Goal: Task Accomplishment & Management: Manage account settings

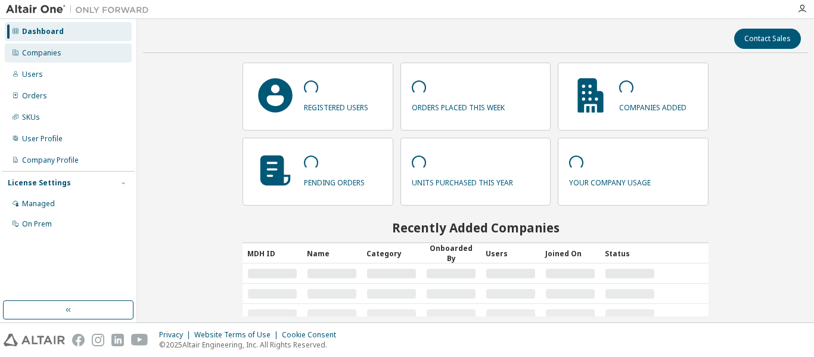
click at [47, 57] on div "Companies" at bounding box center [41, 53] width 39 height 10
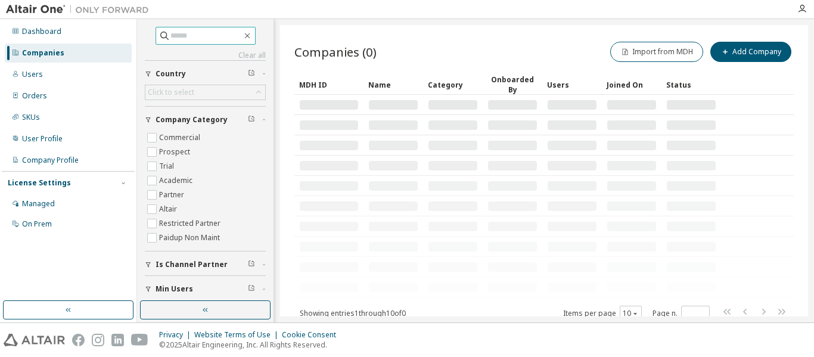
click at [180, 38] on input "text" at bounding box center [206, 36] width 72 height 12
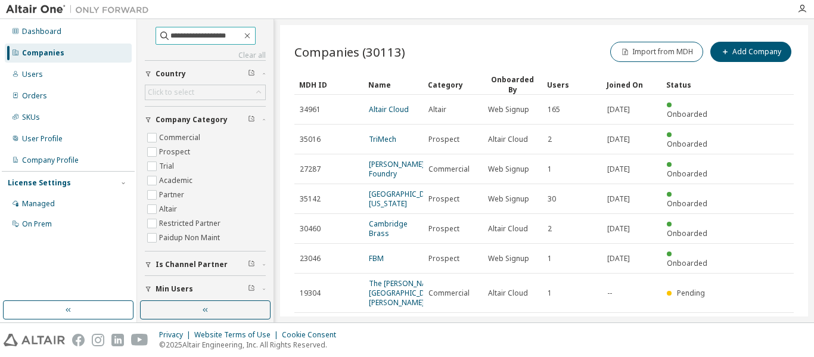
type input "**********"
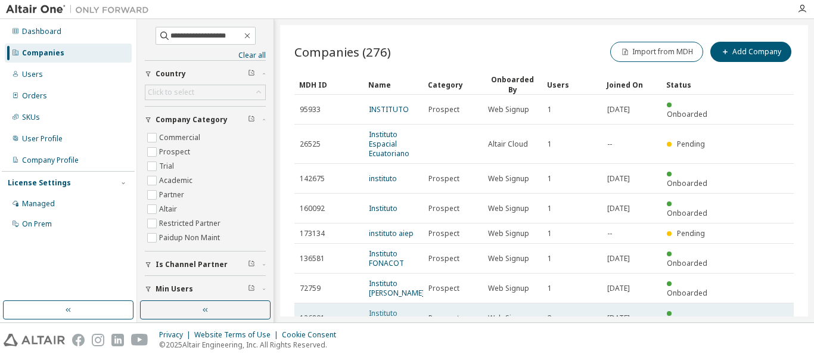
click at [372, 308] on link "Instituto Evolución" at bounding box center [385, 318] width 32 height 20
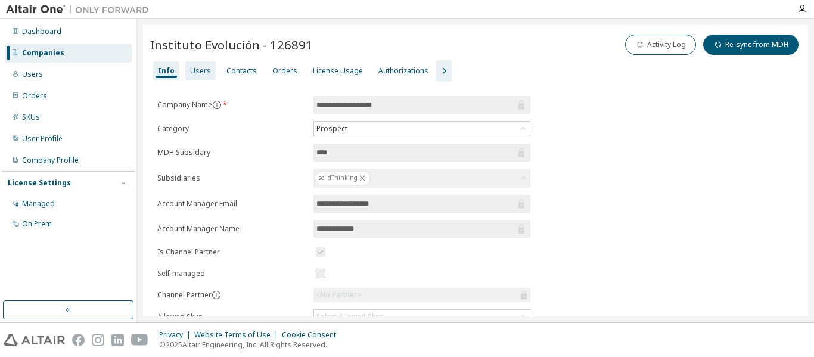
click at [204, 68] on div "Users" at bounding box center [200, 71] width 21 height 10
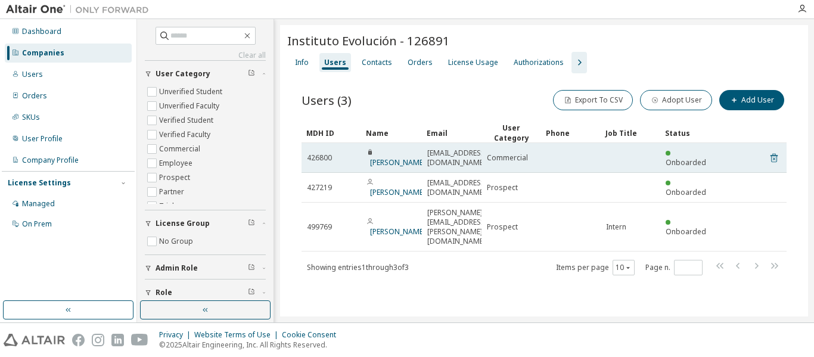
click at [773, 153] on icon at bounding box center [774, 158] width 11 height 14
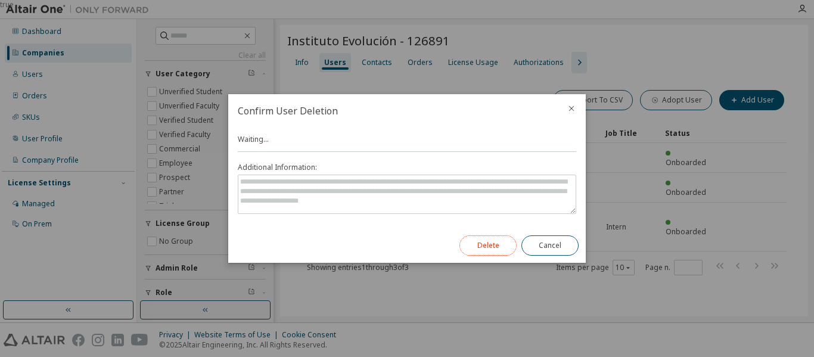
click at [481, 238] on button "Delete" at bounding box center [487, 245] width 57 height 20
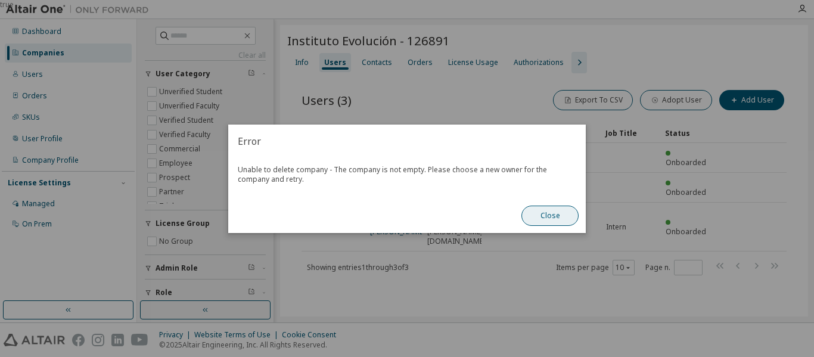
click at [557, 206] on button "Close" at bounding box center [549, 216] width 57 height 20
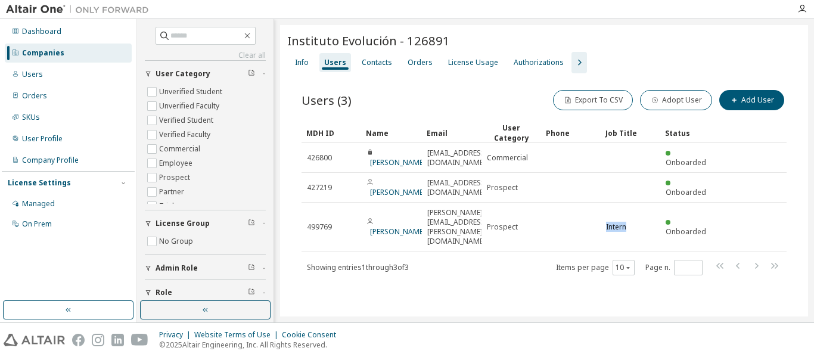
click at [557, 206] on td at bounding box center [571, 227] width 60 height 49
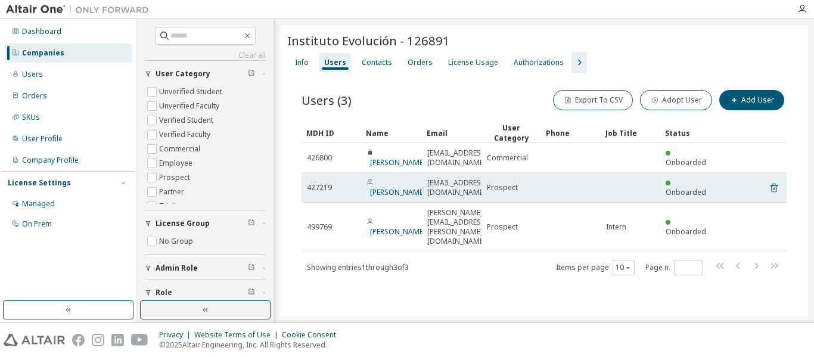
click at [774, 191] on icon at bounding box center [774, 188] width 11 height 14
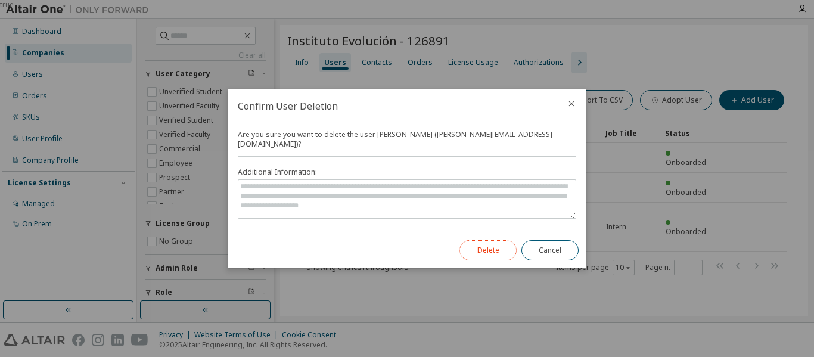
click at [483, 240] on button "Delete" at bounding box center [487, 250] width 57 height 20
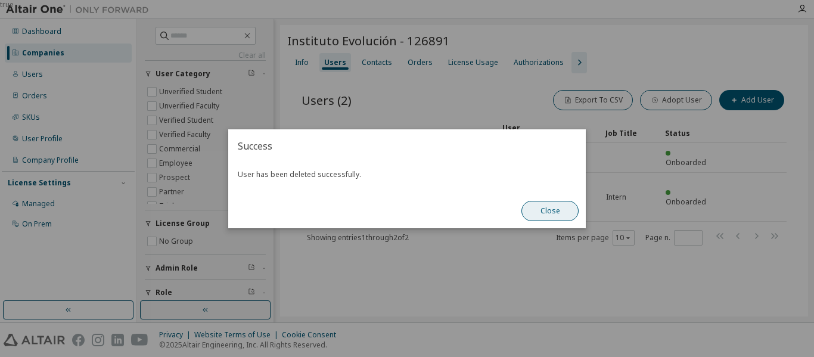
click at [552, 213] on button "Close" at bounding box center [549, 211] width 57 height 20
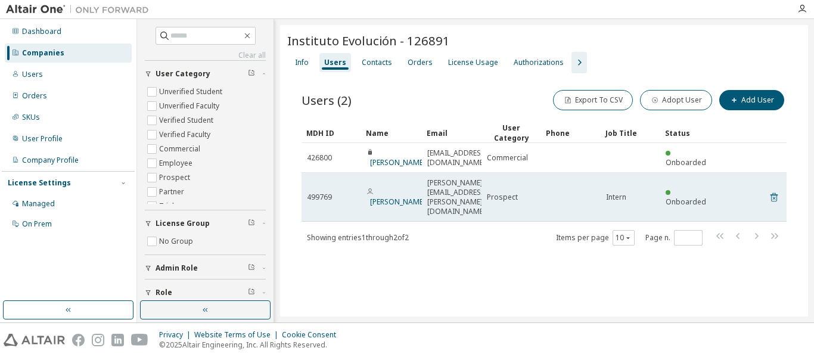
click at [770, 190] on icon at bounding box center [774, 197] width 11 height 14
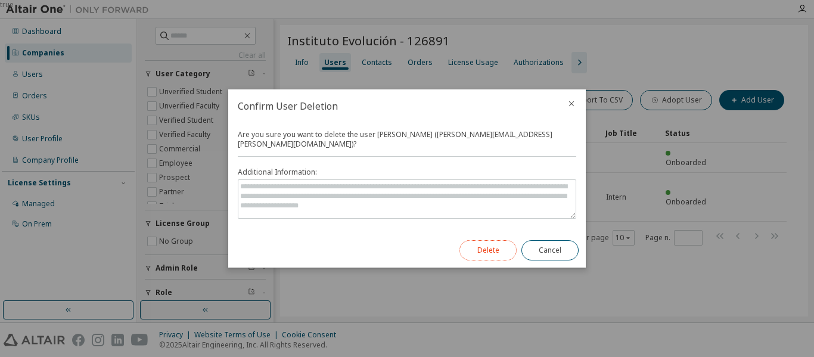
click at [474, 246] on button "Delete" at bounding box center [487, 250] width 57 height 20
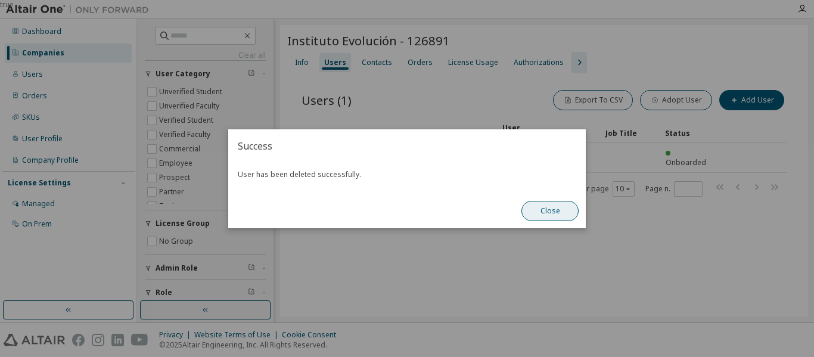
click at [557, 210] on button "Close" at bounding box center [549, 211] width 57 height 20
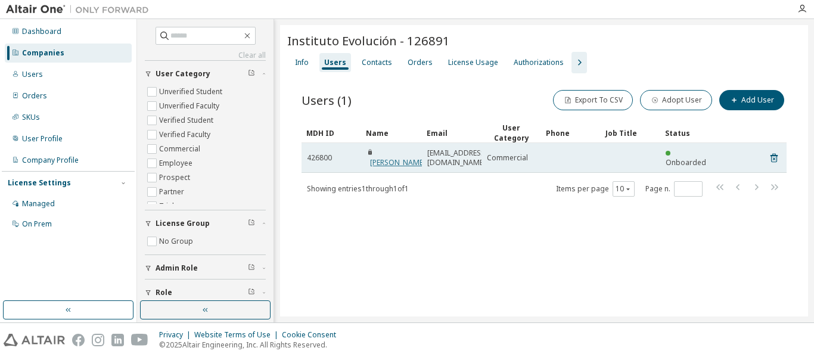
click at [394, 163] on link "Gerardo Robledo" at bounding box center [397, 162] width 55 height 10
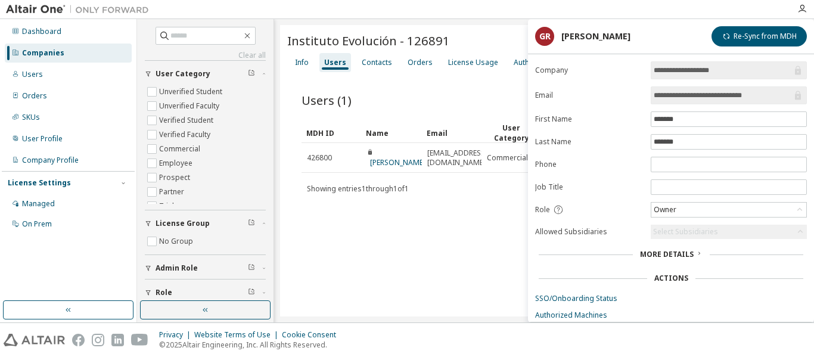
scroll to position [48, 0]
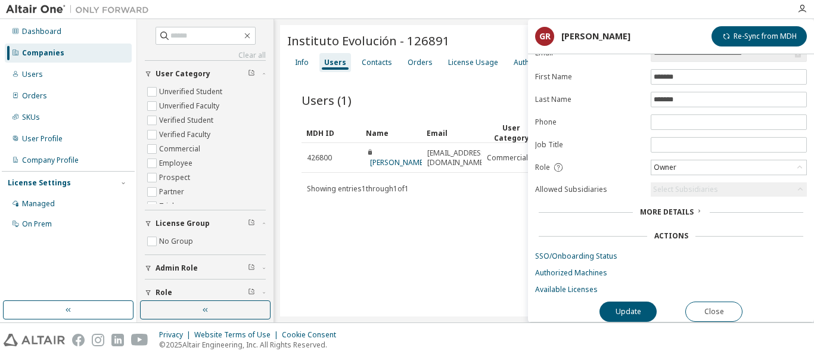
click at [693, 207] on div "More Details" at bounding box center [671, 212] width 63 height 10
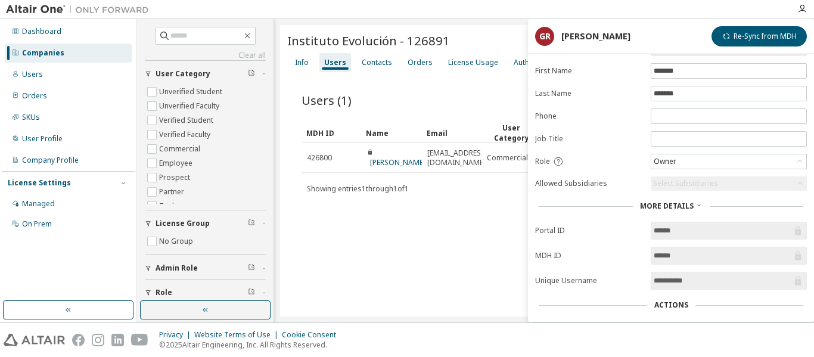
scroll to position [123, 0]
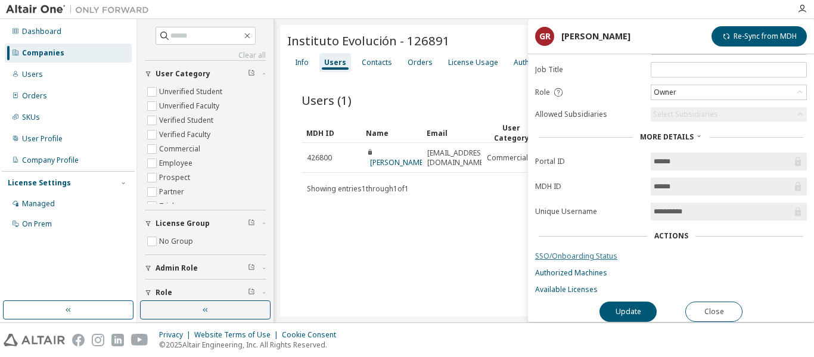
click at [567, 251] on link "SSO/Onboarding Status" at bounding box center [671, 256] width 272 height 10
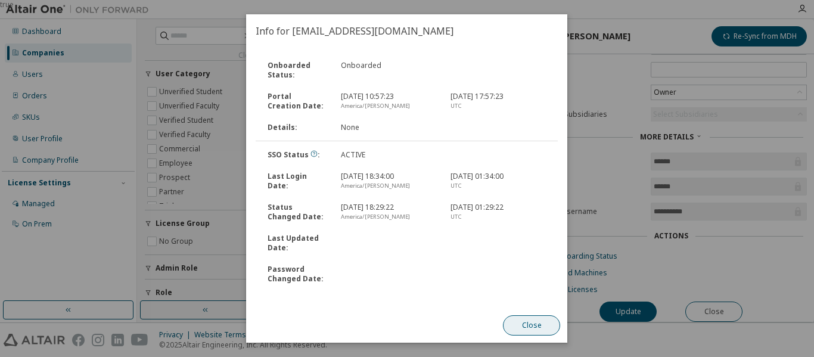
click at [527, 324] on button "Close" at bounding box center [532, 325] width 57 height 20
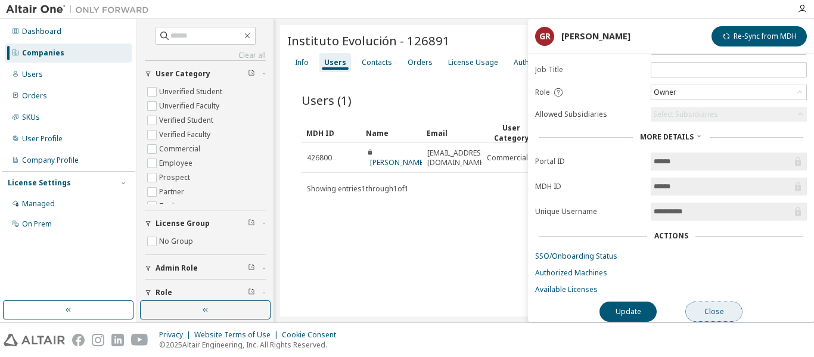
click at [698, 305] on button "Close" at bounding box center [713, 312] width 57 height 20
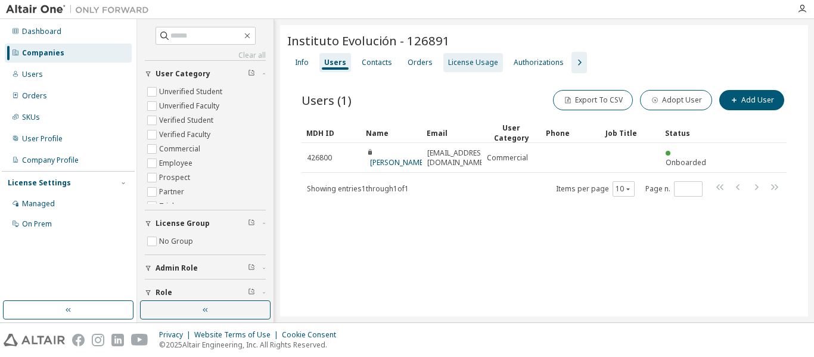
click at [470, 60] on div "License Usage" at bounding box center [473, 63] width 50 height 10
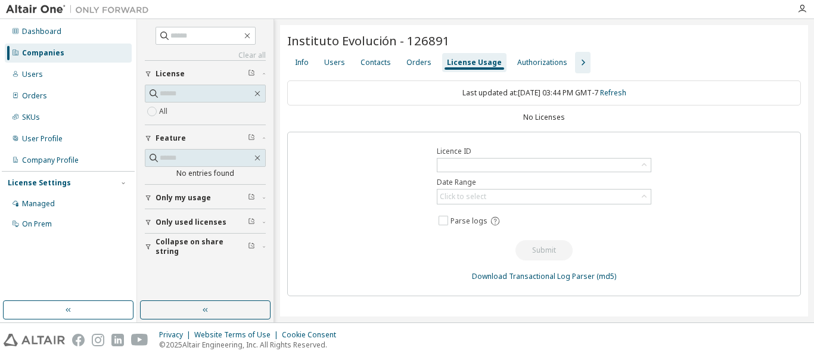
click at [564, 116] on div "No Licenses" at bounding box center [544, 118] width 514 height 10
click at [214, 30] on input "text" at bounding box center [206, 36] width 72 height 12
type input "**********"
click at [214, 30] on input "**********" at bounding box center [206, 36] width 72 height 12
click at [244, 49] on div "**********" at bounding box center [205, 142] width 121 height 231
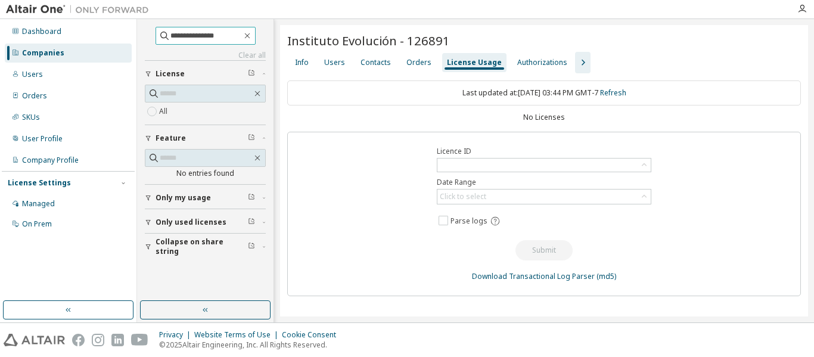
click at [232, 44] on span "**********" at bounding box center [206, 36] width 100 height 18
click at [227, 37] on input "**********" at bounding box center [206, 36] width 72 height 12
click at [252, 38] on icon "button" at bounding box center [248, 36] width 10 height 10
click at [194, 37] on input "text" at bounding box center [206, 36] width 72 height 12
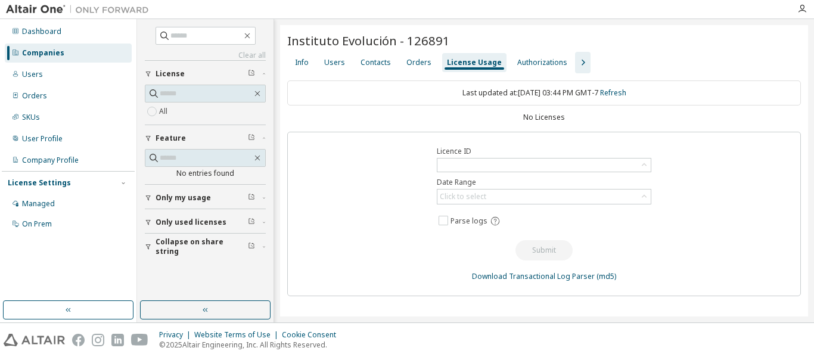
click at [64, 49] on div "Companies" at bounding box center [68, 53] width 127 height 19
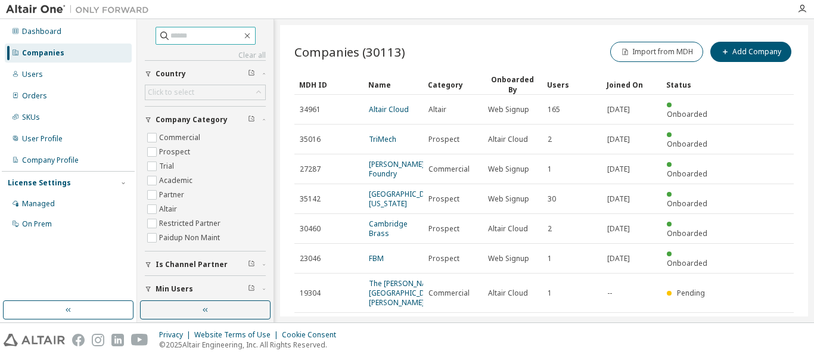
click at [170, 35] on input "text" at bounding box center [206, 36] width 72 height 12
type input "**********"
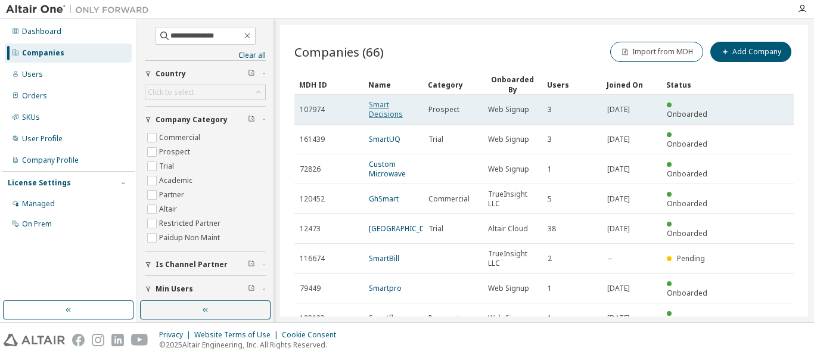
click at [390, 111] on link "Smart Decisions" at bounding box center [386, 110] width 34 height 20
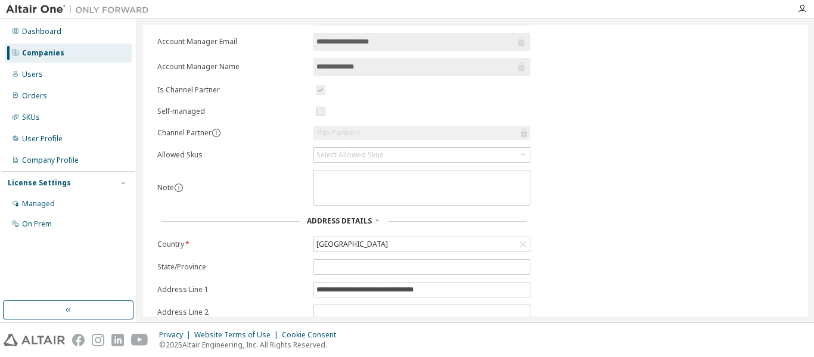
scroll to position [269, 0]
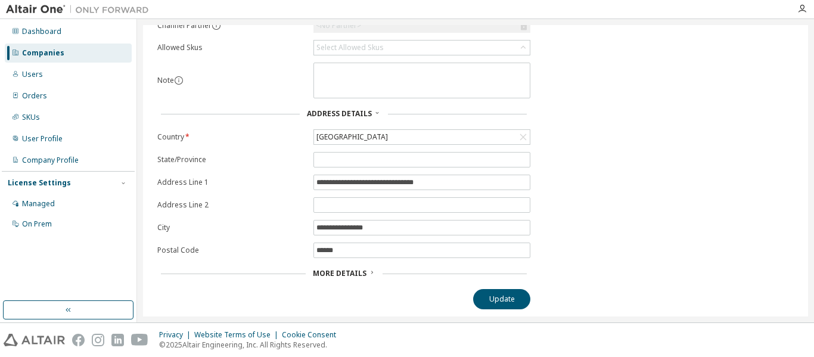
click at [356, 274] on span "More Details" at bounding box center [340, 273] width 54 height 10
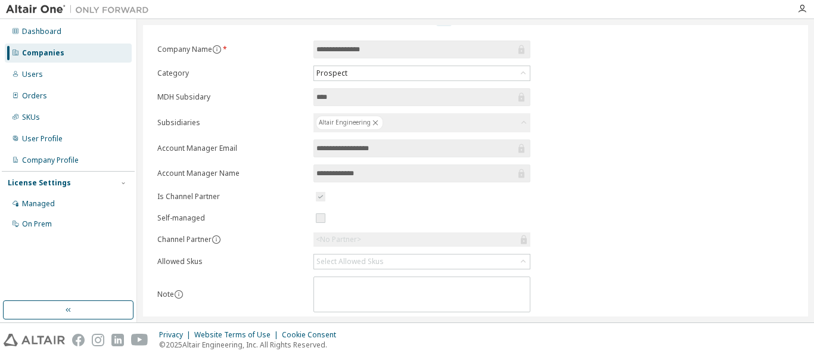
scroll to position [0, 0]
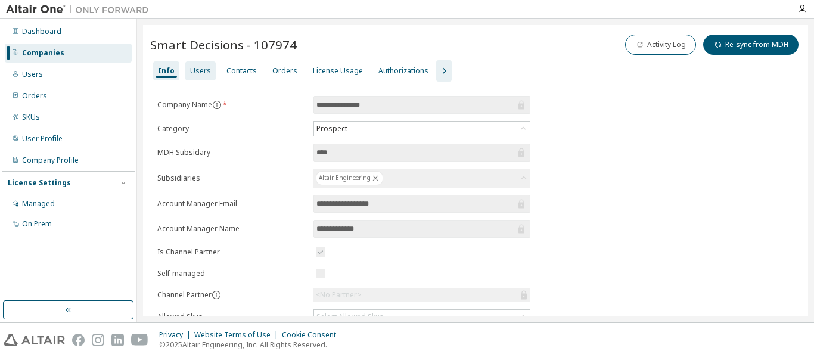
click at [194, 70] on div "Users" at bounding box center [200, 71] width 21 height 10
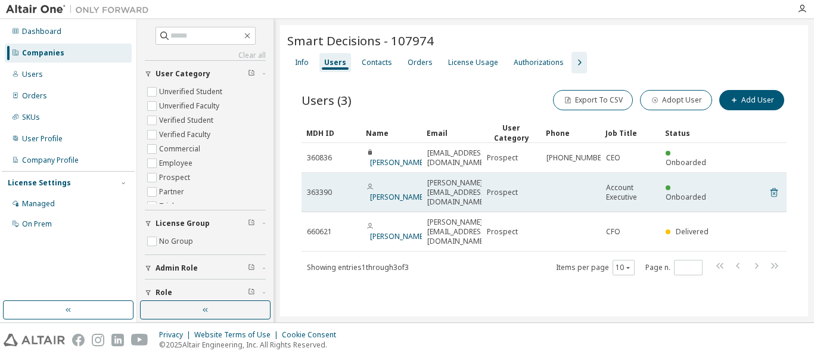
click at [770, 185] on icon at bounding box center [774, 192] width 11 height 14
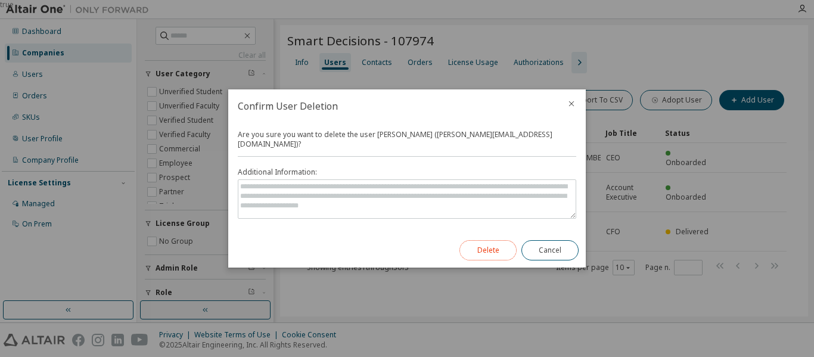
click at [479, 249] on button "Delete" at bounding box center [487, 250] width 57 height 20
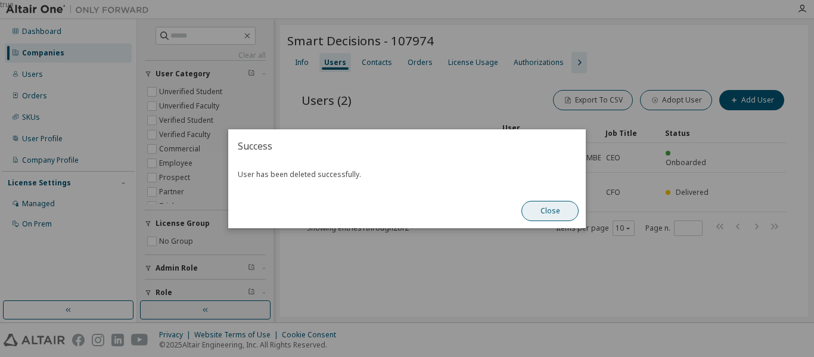
click at [538, 209] on button "Close" at bounding box center [549, 211] width 57 height 20
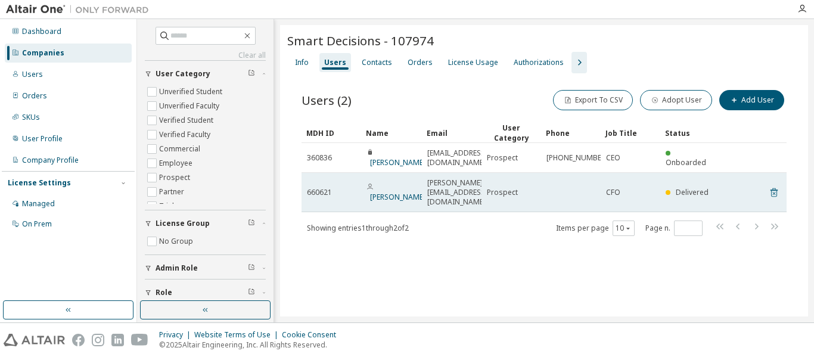
click at [777, 189] on icon at bounding box center [774, 192] width 7 height 9
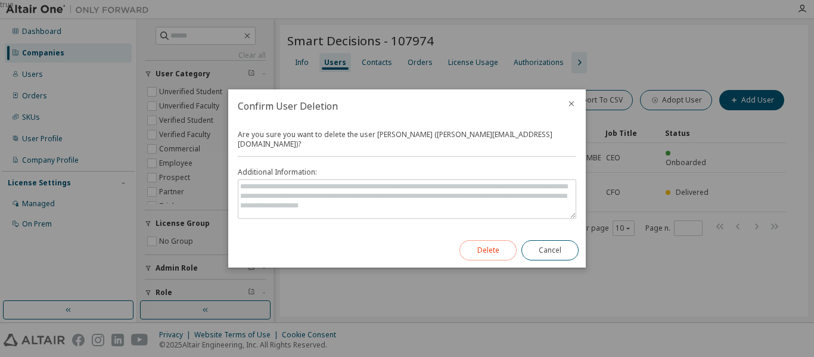
click at [491, 250] on button "Delete" at bounding box center [487, 250] width 57 height 20
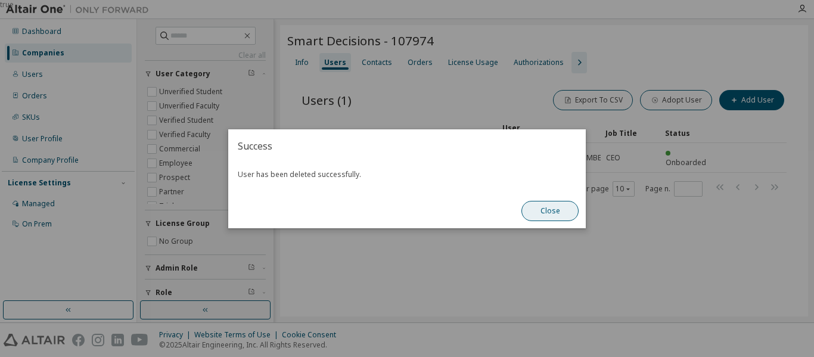
click at [547, 208] on button "Close" at bounding box center [549, 211] width 57 height 20
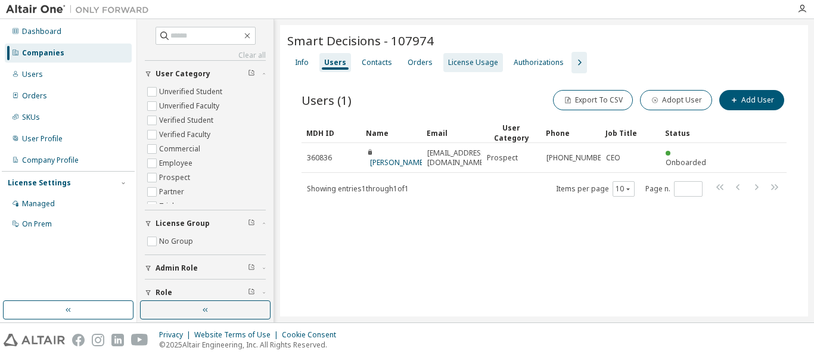
click at [453, 64] on div "License Usage" at bounding box center [473, 63] width 50 height 10
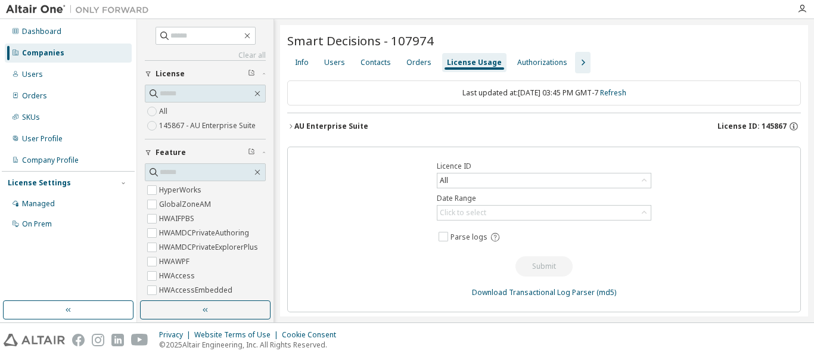
click at [647, 126] on div "AU Enterprise Suite License ID: 145867" at bounding box center [547, 126] width 507 height 11
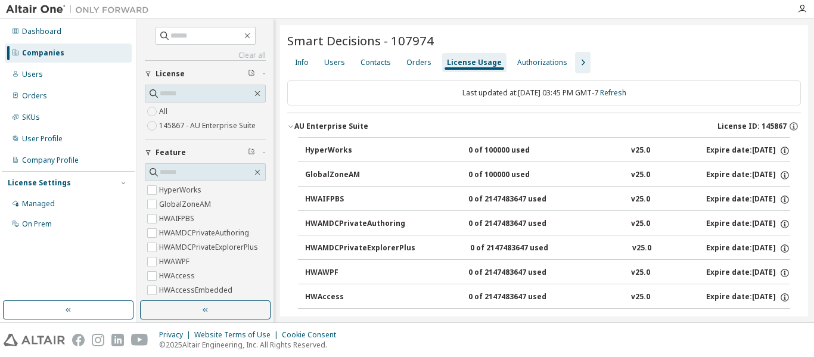
click at [430, 167] on button "GlobalZoneAM 0 of 100000 used v25.0 Expire date: 2025-09-24" at bounding box center [547, 175] width 485 height 26
click at [435, 152] on div "HyperWorks 0 of 100000 used v25.0 Expire date: 2025-09-24" at bounding box center [547, 150] width 485 height 11
click at [425, 147] on div "HyperWorks 0 of 100000 used v25.0 Expire date: 2025-09-24" at bounding box center [547, 150] width 485 height 11
